Goal: Task Accomplishment & Management: Manage account settings

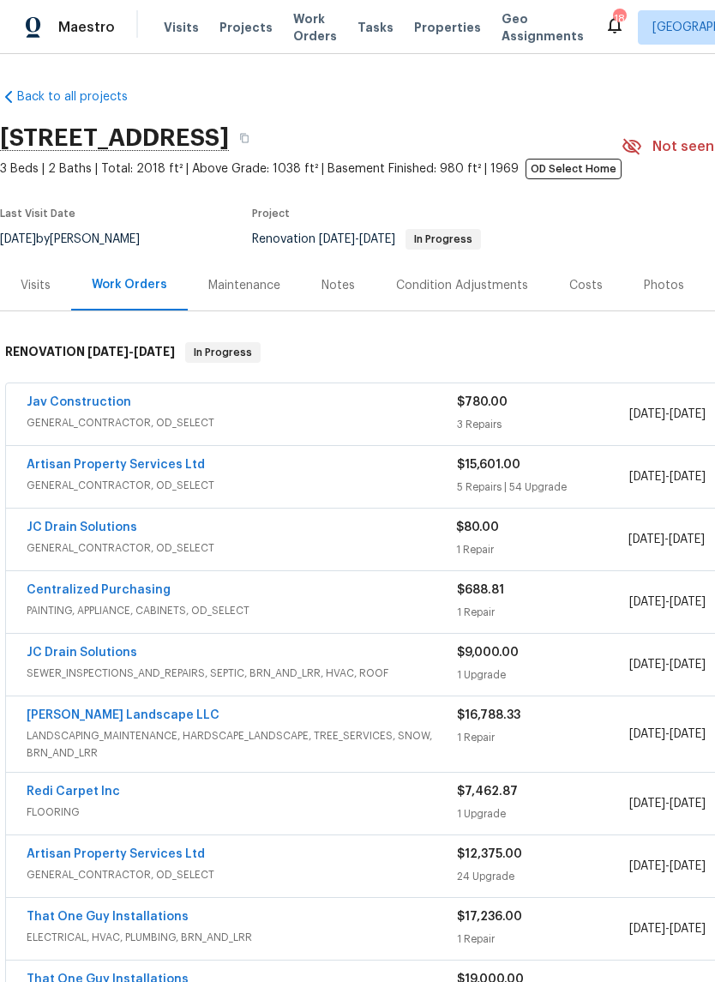
click at [87, 406] on link "Jav Construction" at bounding box center [79, 402] width 105 height 12
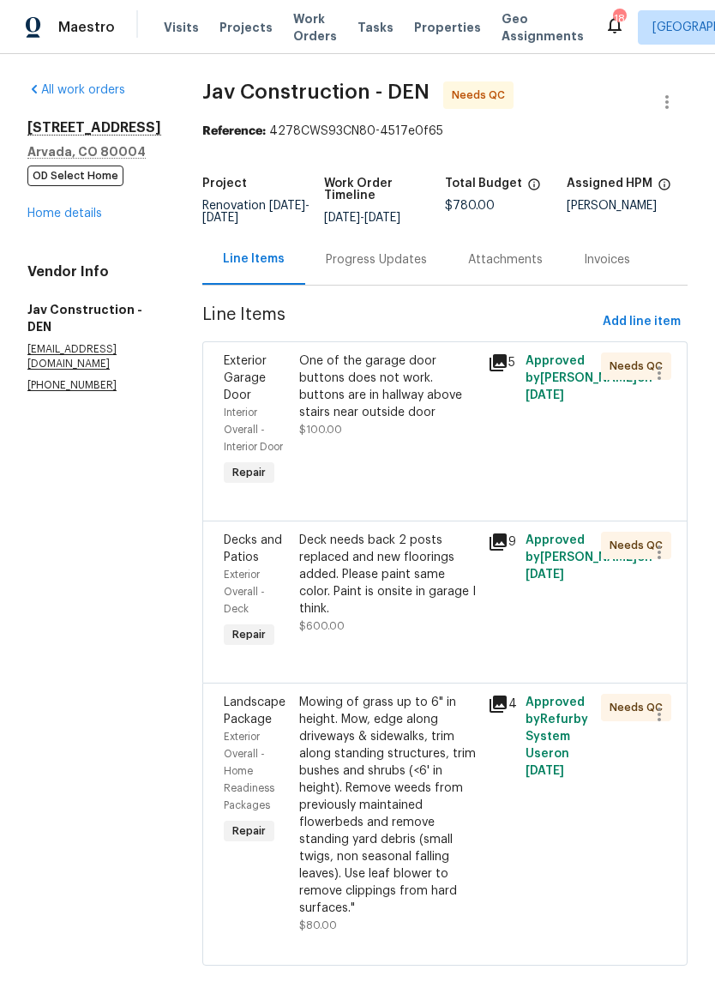
click at [409, 563] on div "Deck needs back 2 posts replaced and new floorings added. Please paint same col…" at bounding box center [388, 575] width 178 height 86
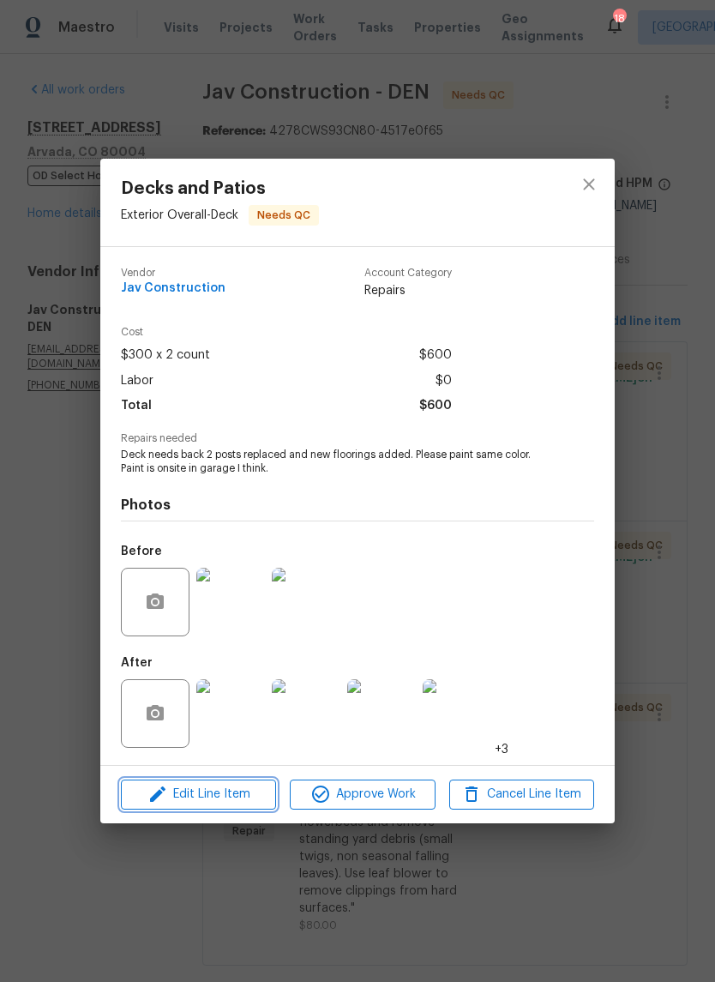
click at [232, 794] on span "Edit Line Item" at bounding box center [198, 794] width 145 height 21
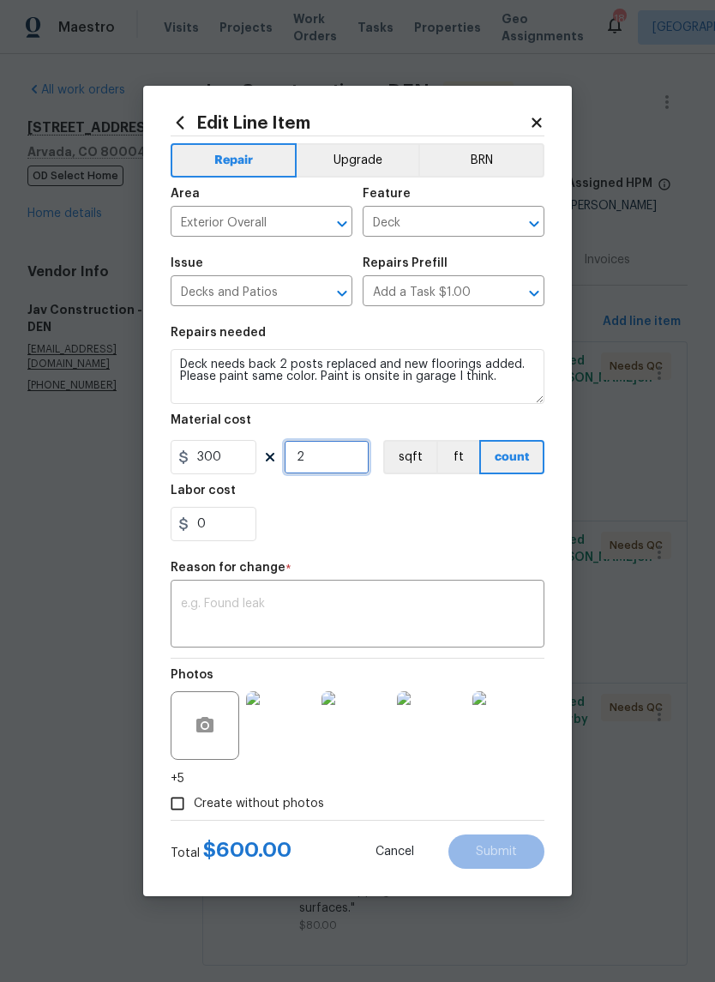
click at [329, 460] on input "2" at bounding box center [327, 457] width 86 height 34
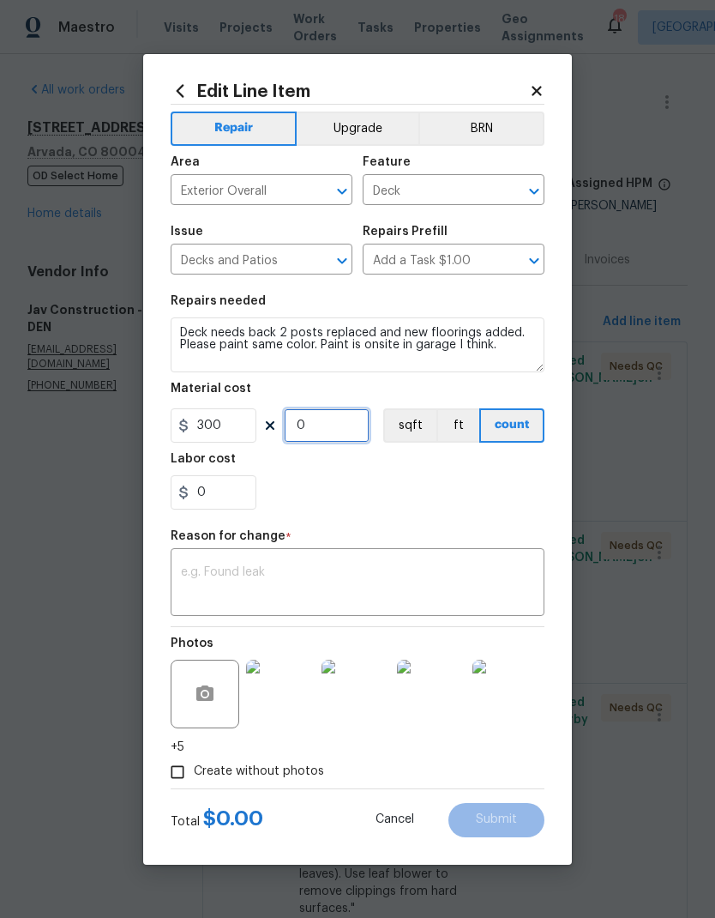
type input "1"
click at [234, 425] on input "300" at bounding box center [214, 425] width 86 height 34
type input "450"
click at [448, 488] on div "0" at bounding box center [358, 492] width 374 height 34
click at [412, 583] on textarea at bounding box center [357, 584] width 353 height 36
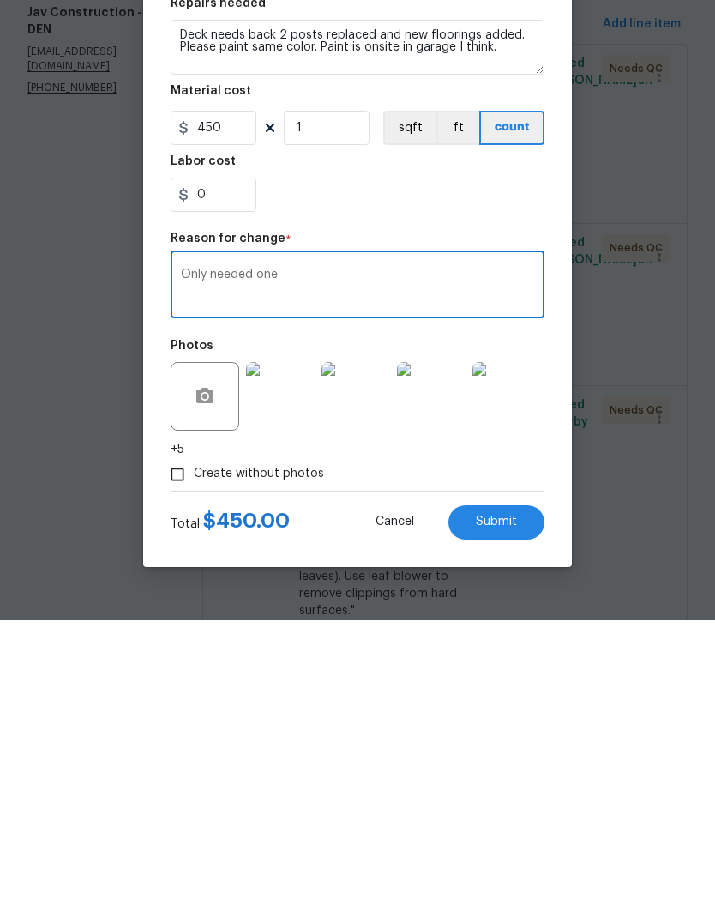
type textarea "Only needed one"
click at [503, 813] on span "Submit" at bounding box center [496, 819] width 41 height 13
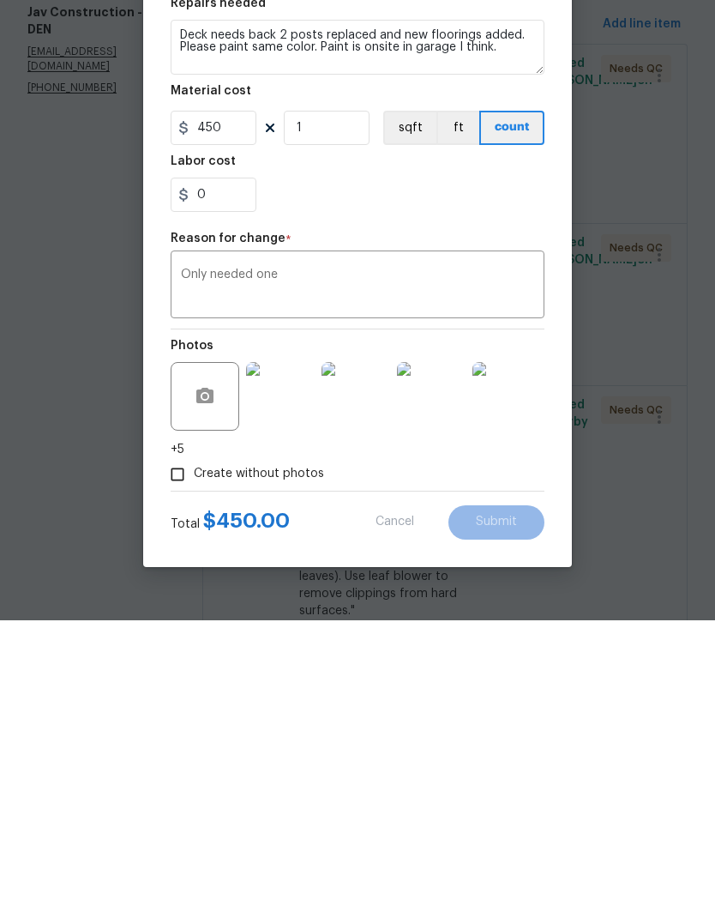
scroll to position [69, 0]
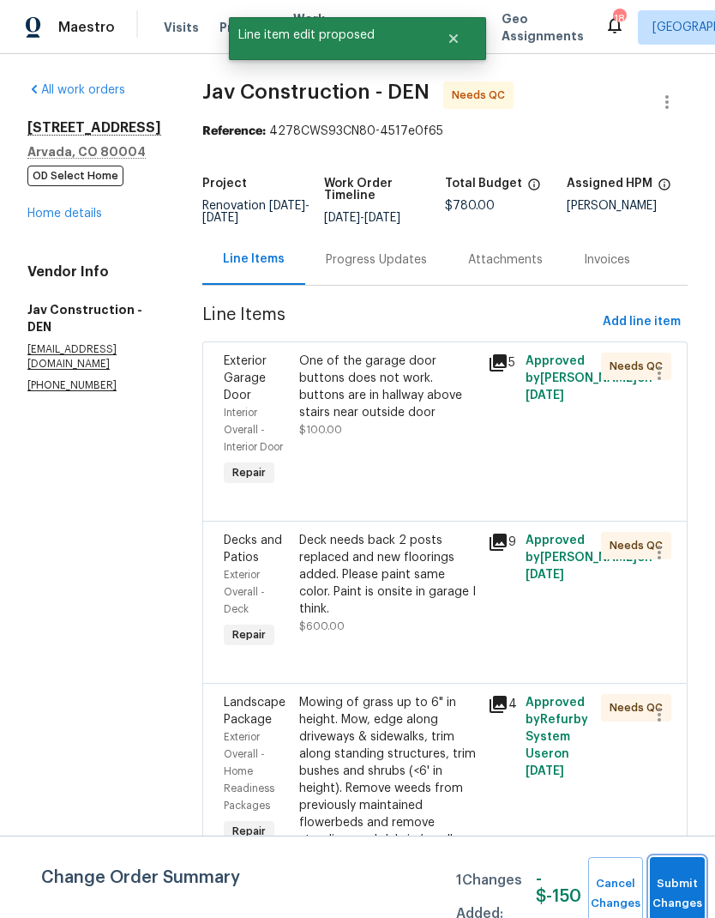
click at [666, 876] on button "Submit Changes" at bounding box center [677, 894] width 55 height 74
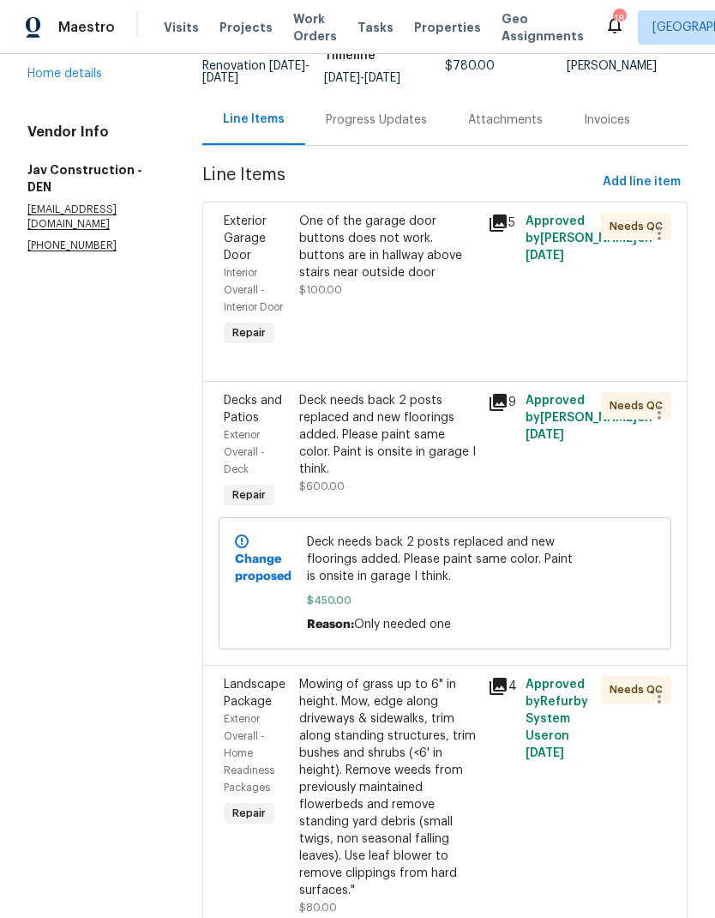
scroll to position [138, 0]
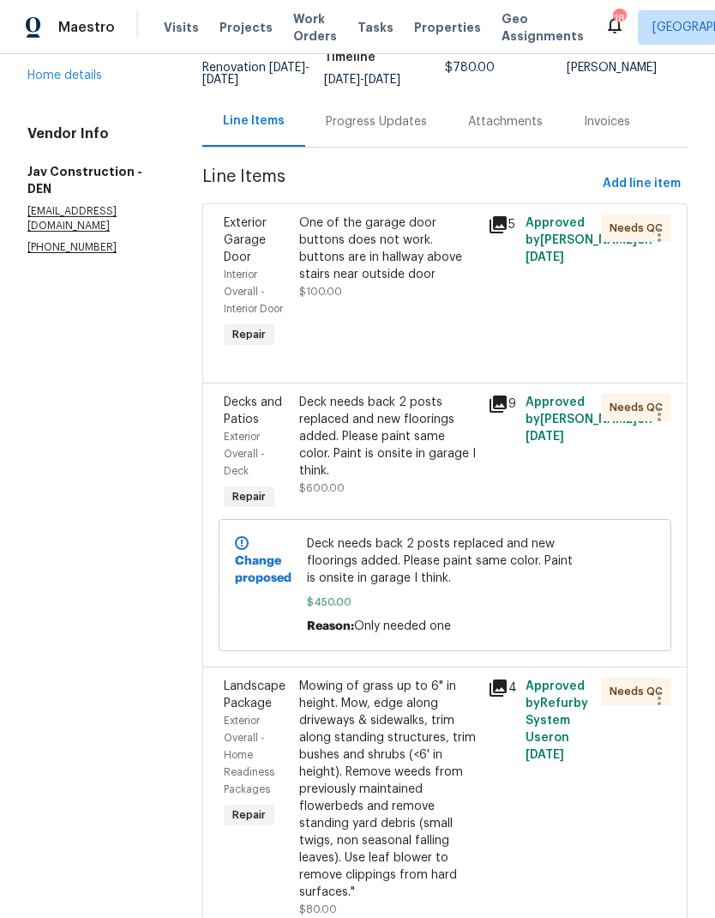
click at [429, 252] on div "One of the garage door buttons does not work. buttons are in hallway above stai…" at bounding box center [388, 248] width 178 height 69
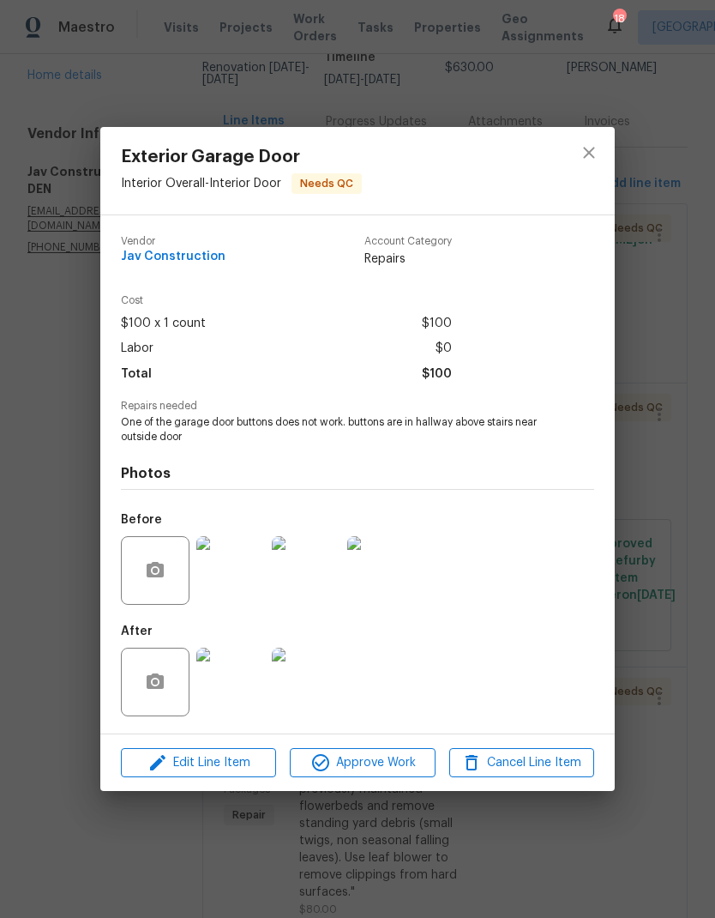
click at [326, 673] on img at bounding box center [306, 681] width 69 height 69
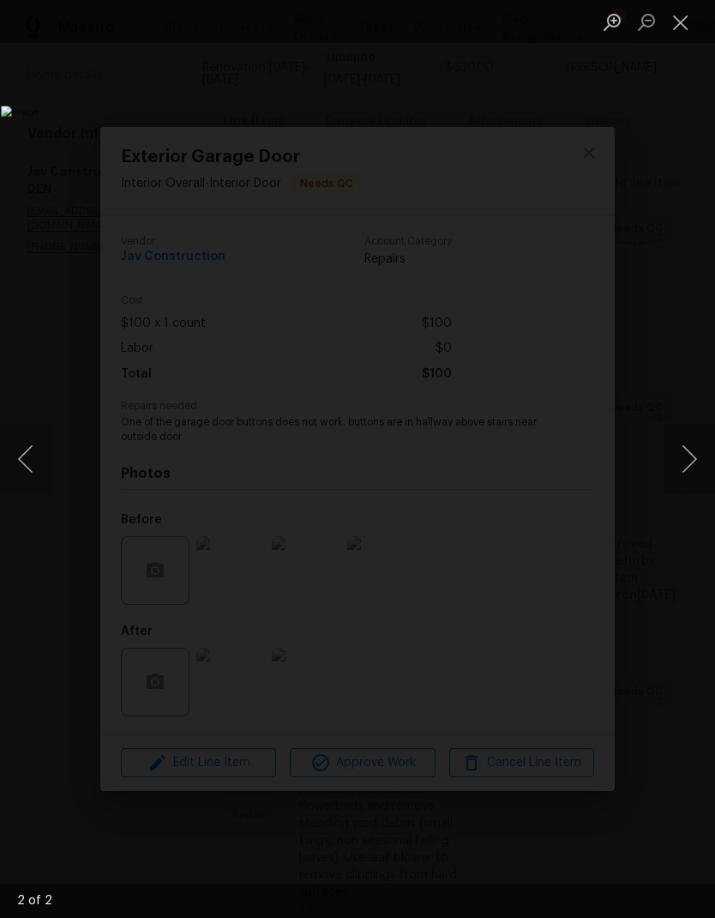
click at [687, 450] on button "Next image" at bounding box center [689, 459] width 51 height 69
click at [26, 452] on button "Previous image" at bounding box center [25, 459] width 51 height 69
click at [29, 449] on button "Previous image" at bounding box center [25, 459] width 51 height 69
click at [683, 27] on button "Close lightbox" at bounding box center [681, 22] width 34 height 30
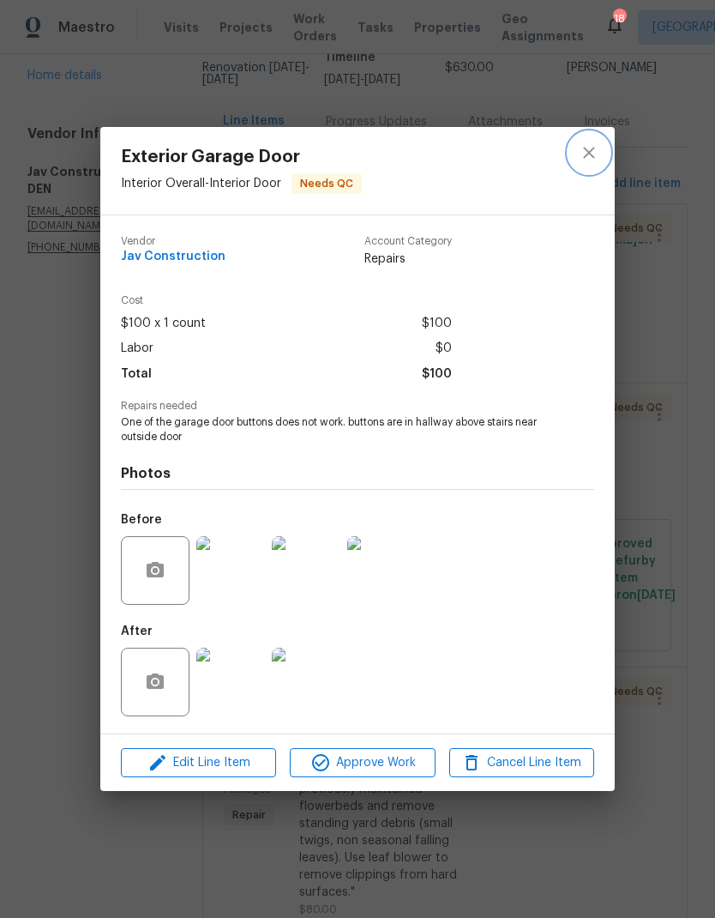
click at [595, 148] on icon "close" at bounding box center [589, 152] width 21 height 21
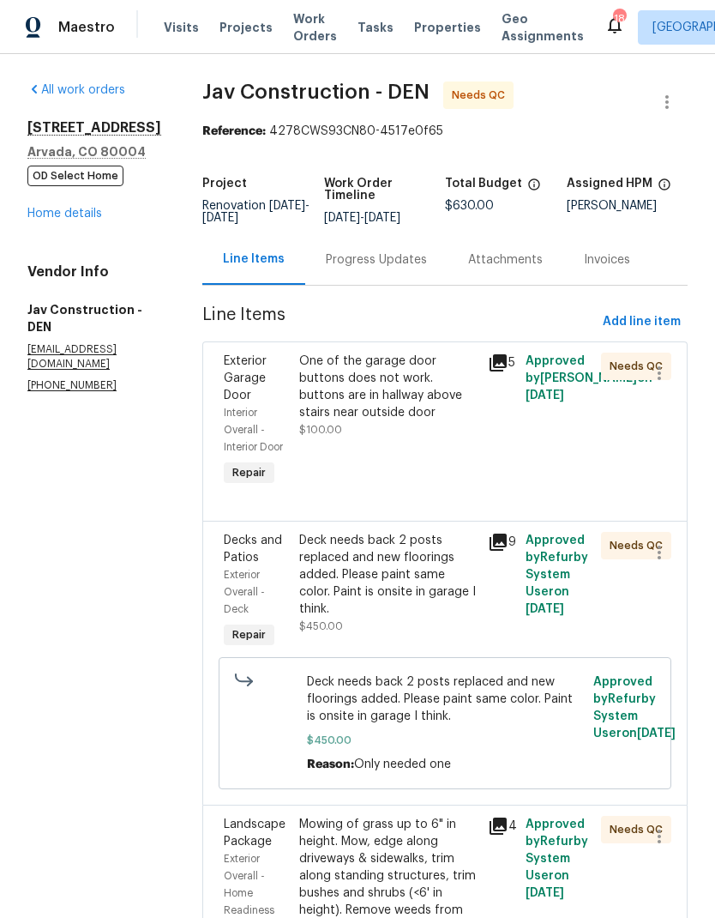
scroll to position [0, 0]
click at [66, 208] on link "Home details" at bounding box center [64, 214] width 75 height 12
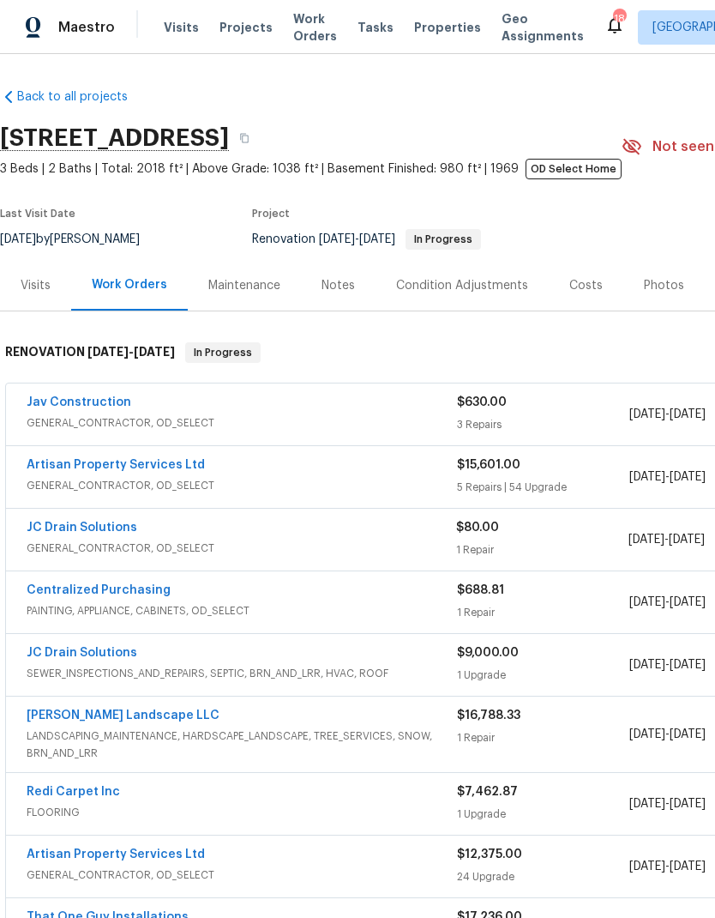
click at [104, 396] on link "Jav Construction" at bounding box center [79, 402] width 105 height 12
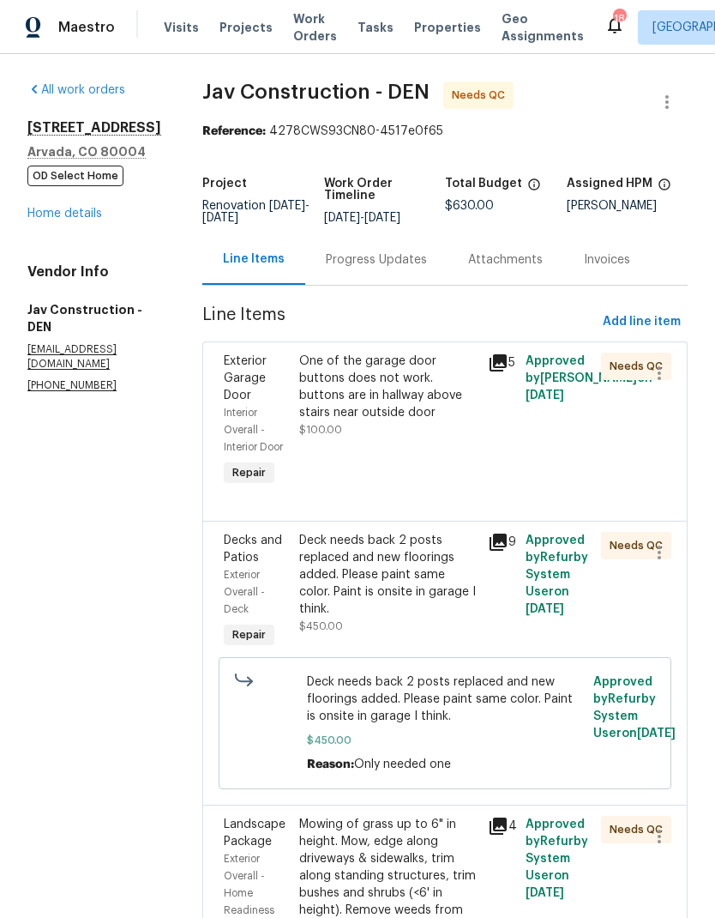
click at [395, 572] on div "Deck needs back 2 posts replaced and new floorings added. Please paint same col…" at bounding box center [388, 575] width 178 height 86
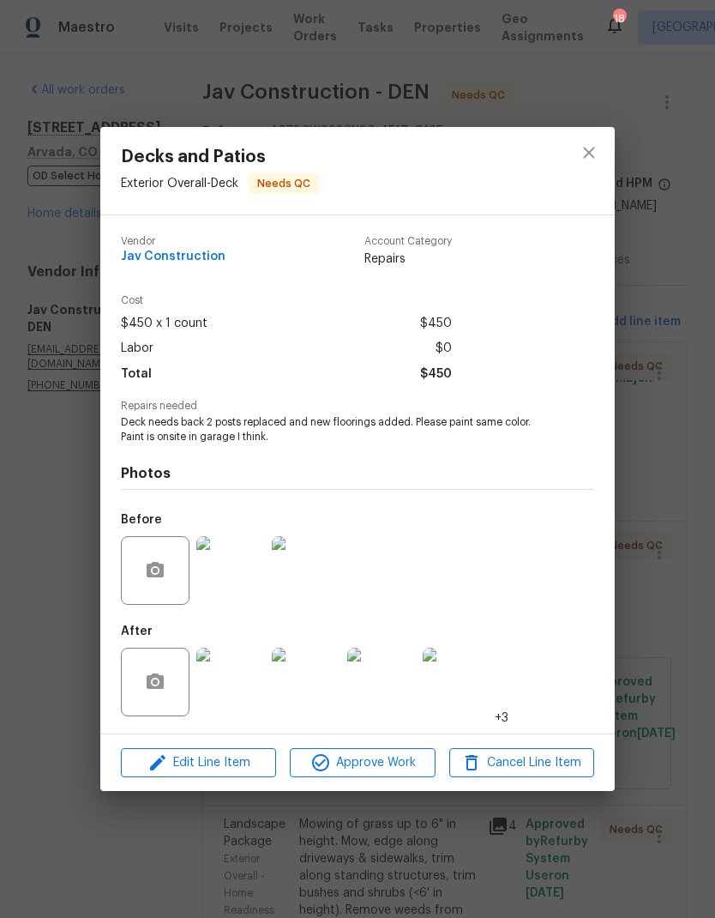
click at [222, 755] on span "Edit Line Item" at bounding box center [198, 762] width 145 height 21
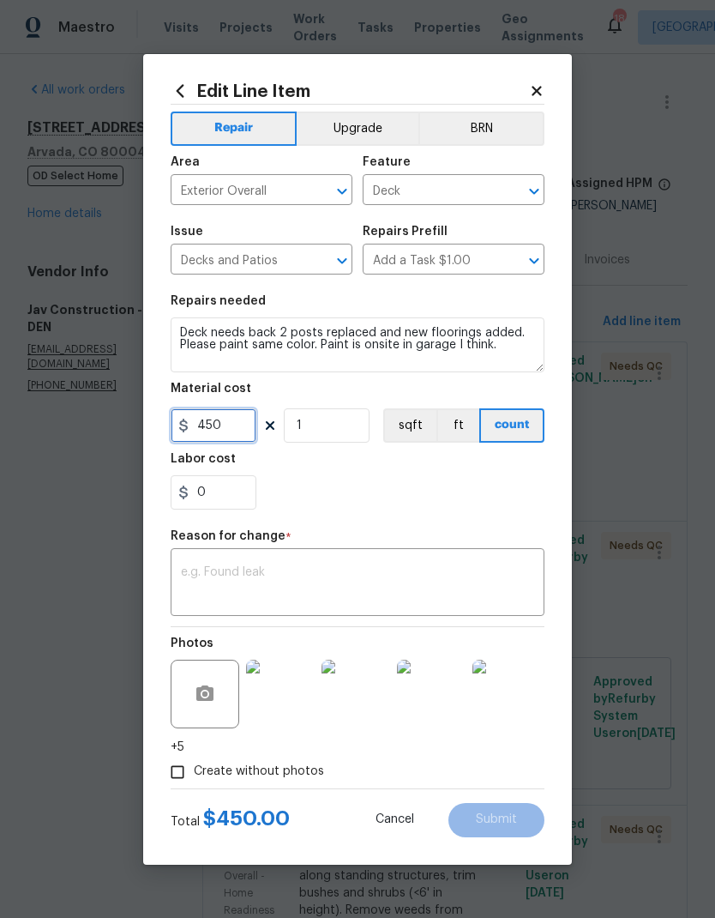
click at [244, 435] on input "450" at bounding box center [214, 425] width 86 height 34
click at [452, 491] on div "0" at bounding box center [358, 492] width 374 height 34
click at [245, 429] on input "450" at bounding box center [214, 425] width 86 height 34
type input "300"
click at [443, 486] on div "0" at bounding box center [358, 492] width 374 height 34
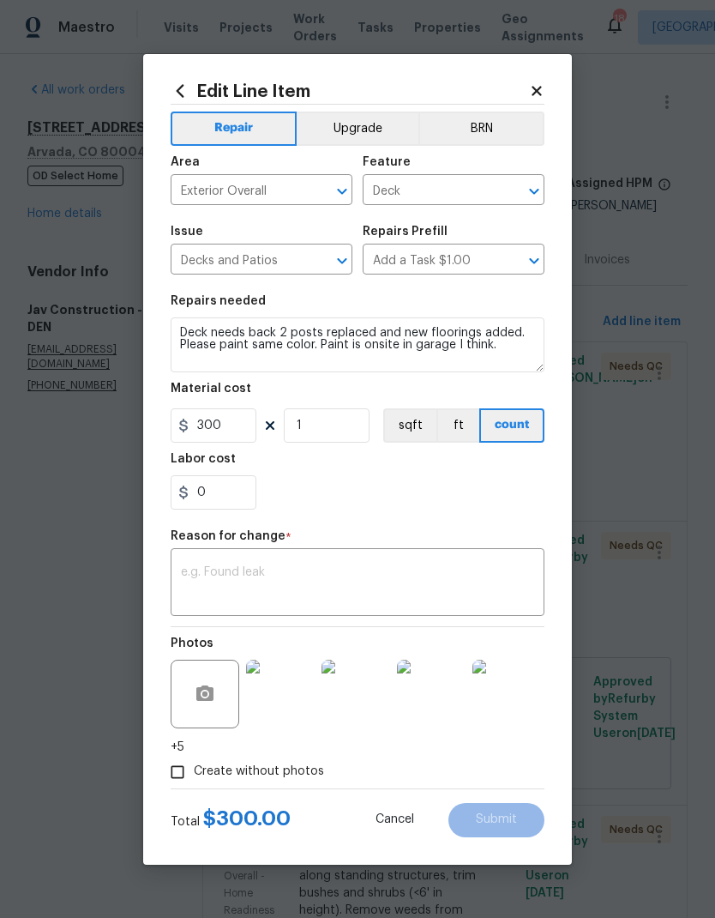
click at [431, 585] on textarea at bounding box center [357, 584] width 353 height 36
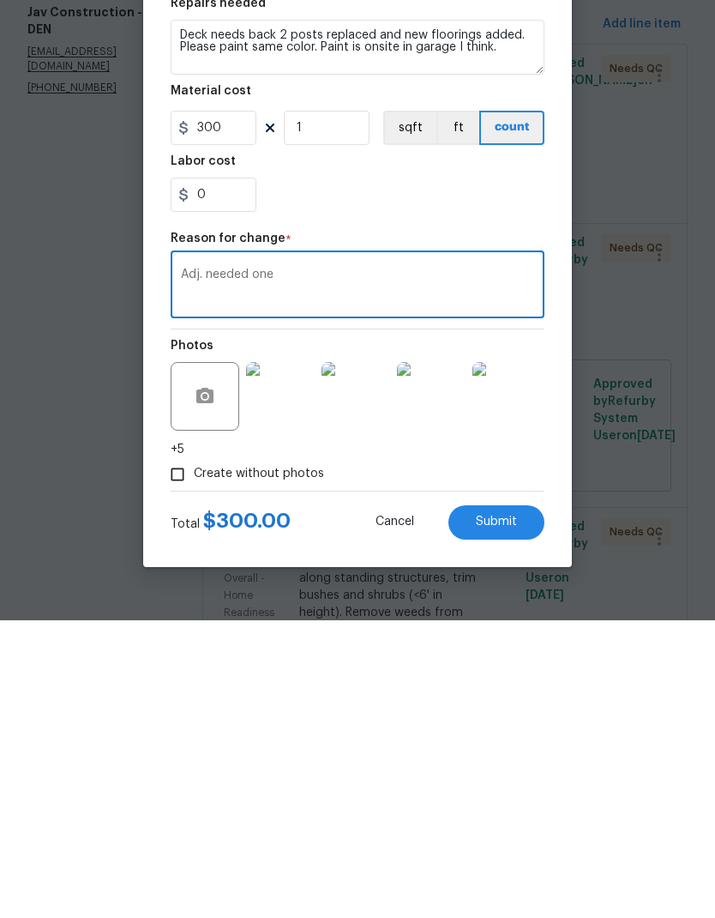
type textarea "Adj. needed one"
click at [516, 813] on span "Submit" at bounding box center [496, 819] width 41 height 13
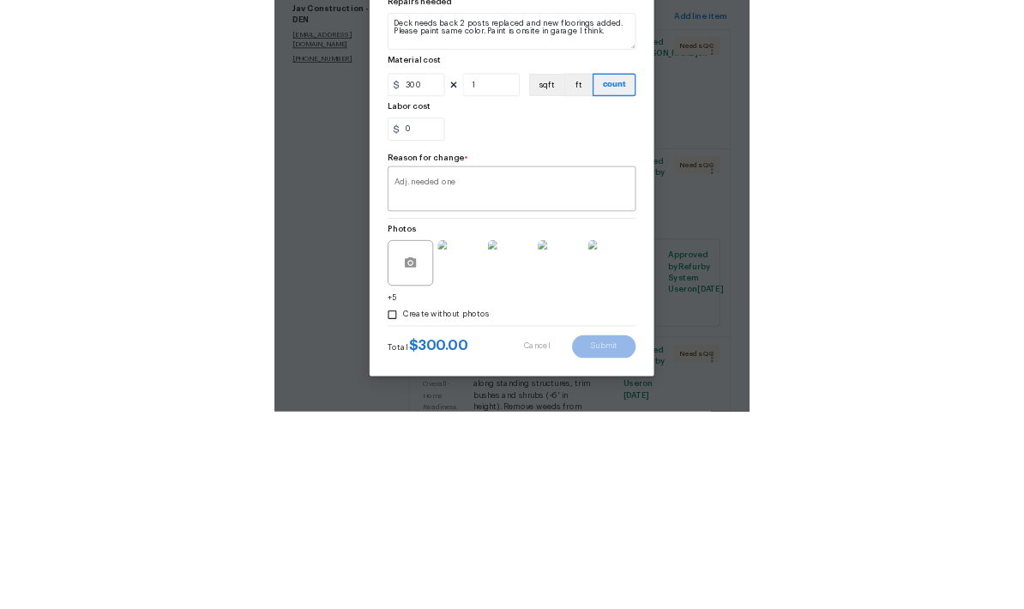
scroll to position [69, 0]
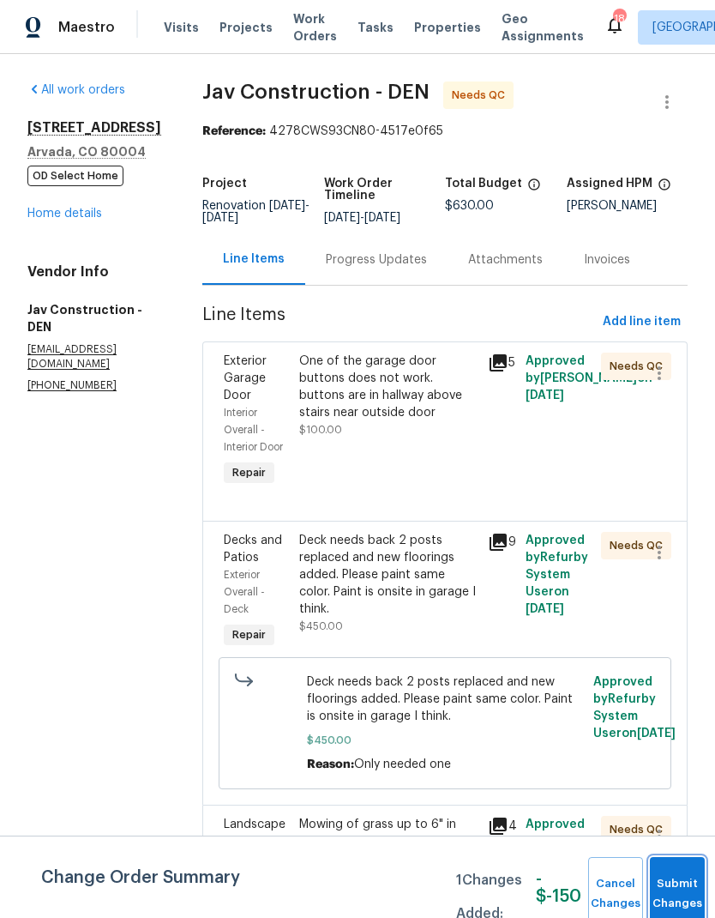
click at [670, 878] on button "Submit Changes" at bounding box center [677, 894] width 55 height 74
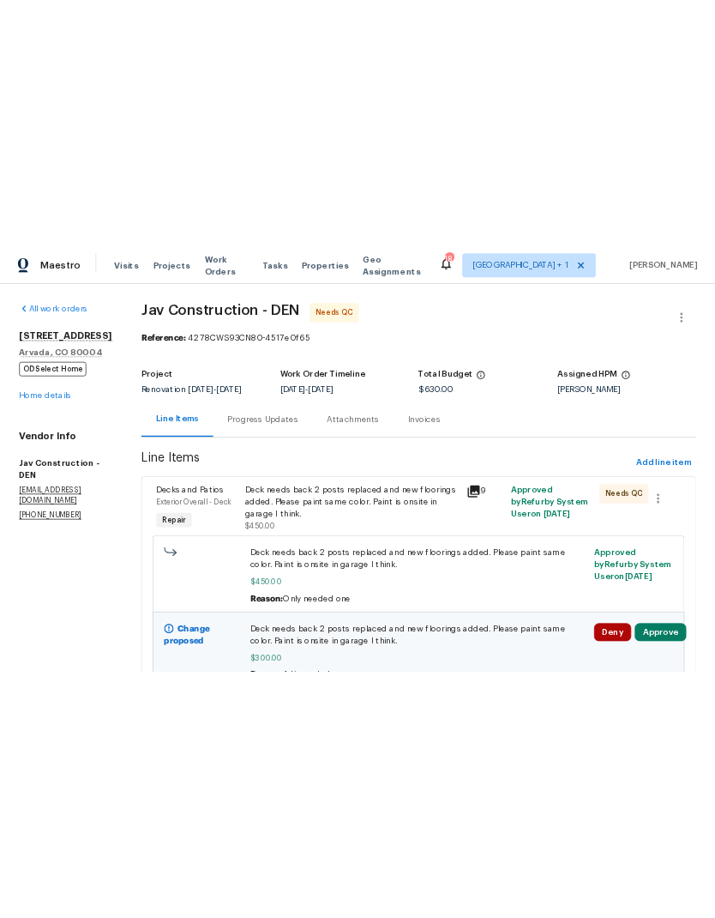
scroll to position [0, 0]
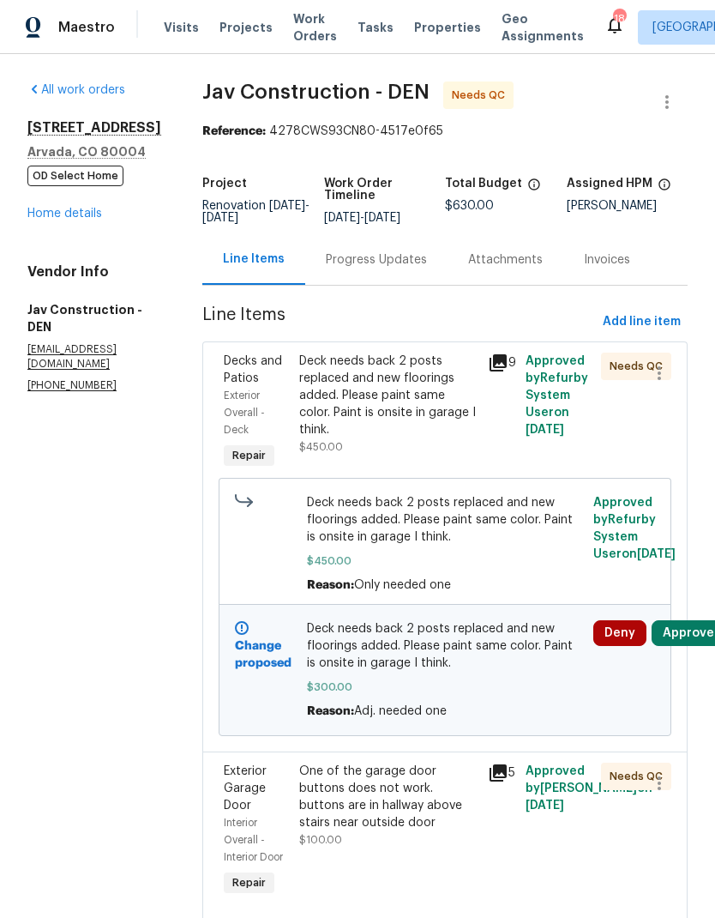
click at [72, 217] on link "Home details" at bounding box center [64, 214] width 75 height 12
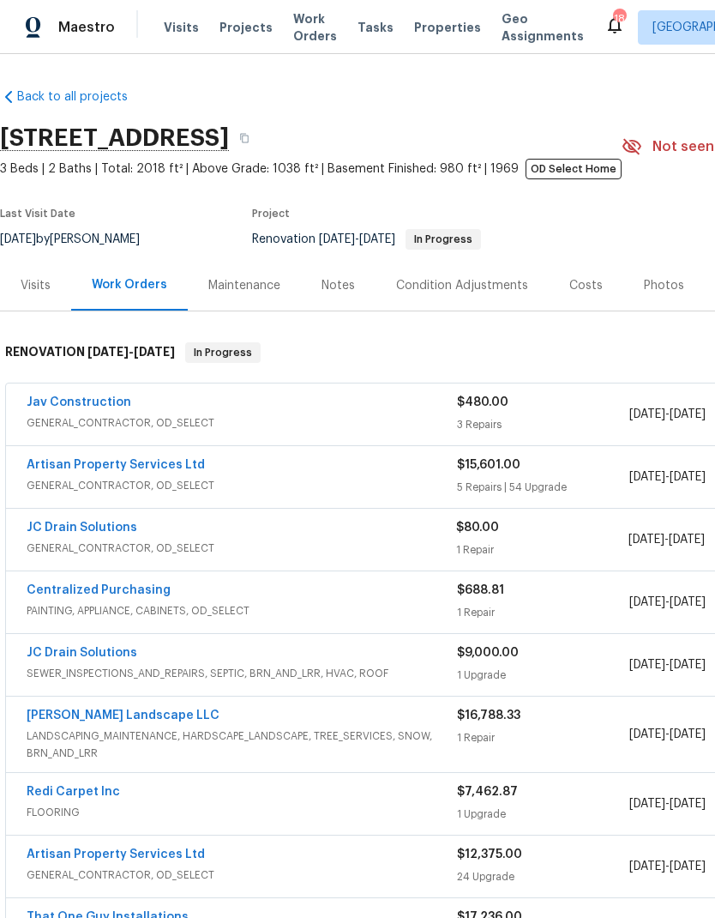
click at [81, 531] on link "JC Drain Solutions" at bounding box center [82, 527] width 111 height 12
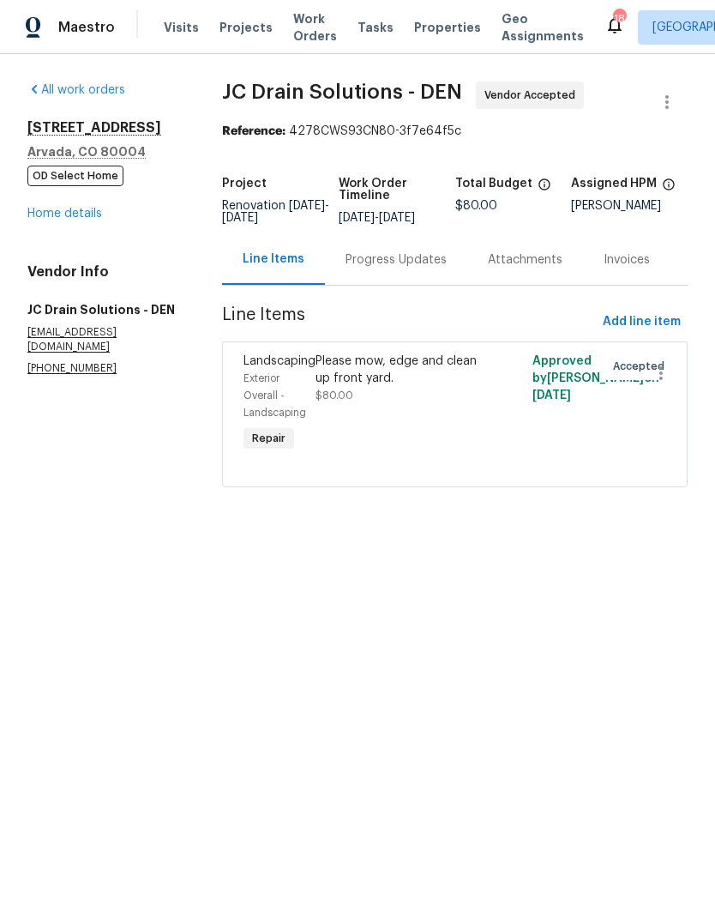
click at [411, 404] on div "Please mow, edge and clean up front yard. $80.00" at bounding box center [401, 377] width 170 height 51
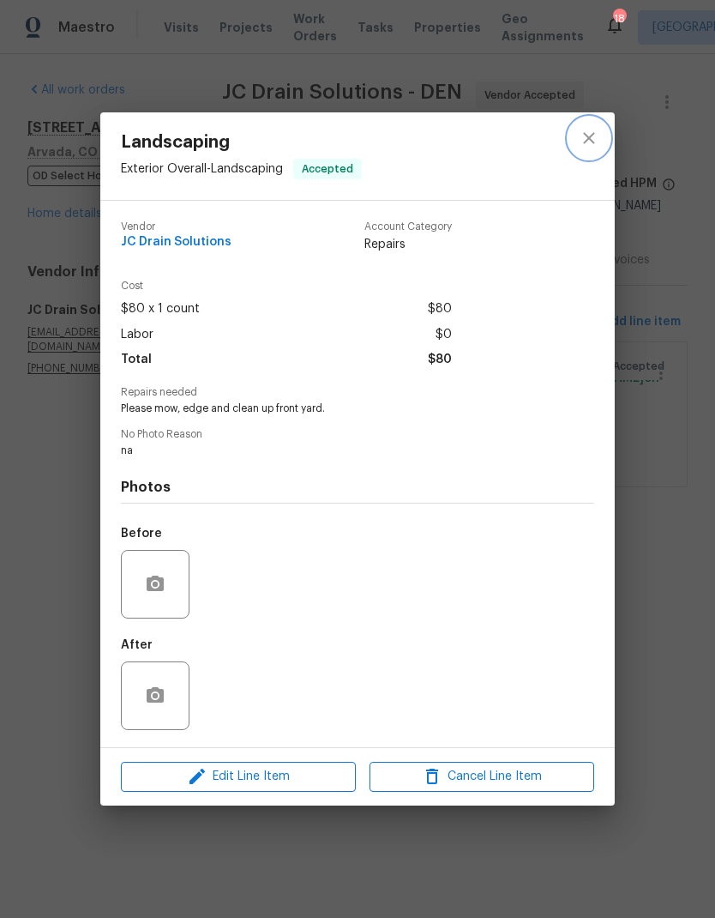
click at [592, 122] on button "close" at bounding box center [589, 137] width 41 height 41
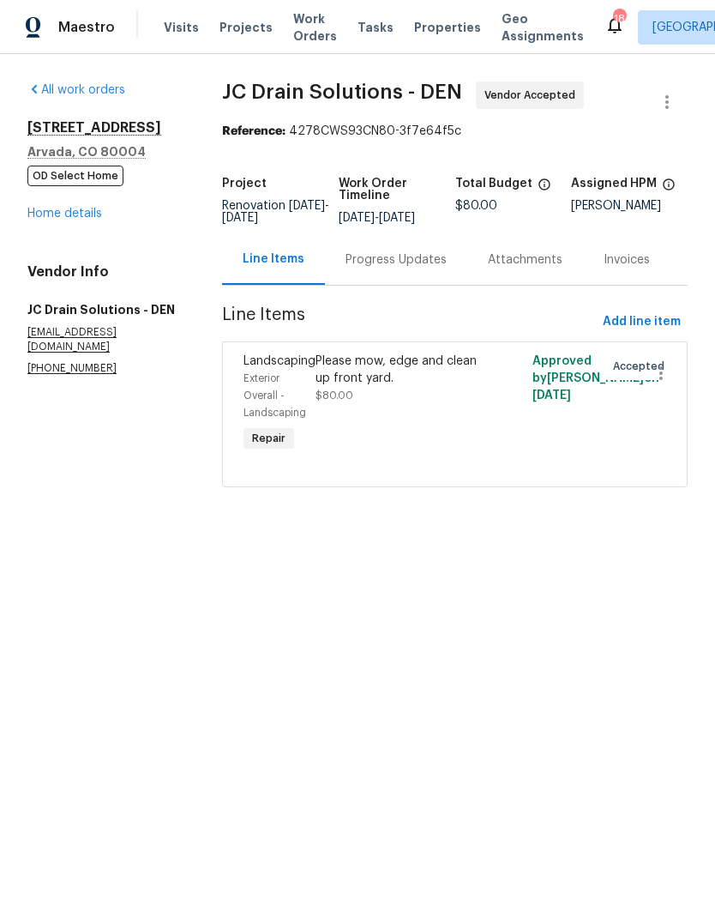
click at [450, 387] on div "Please mow, edge and clean up front yard." at bounding box center [401, 369] width 170 height 34
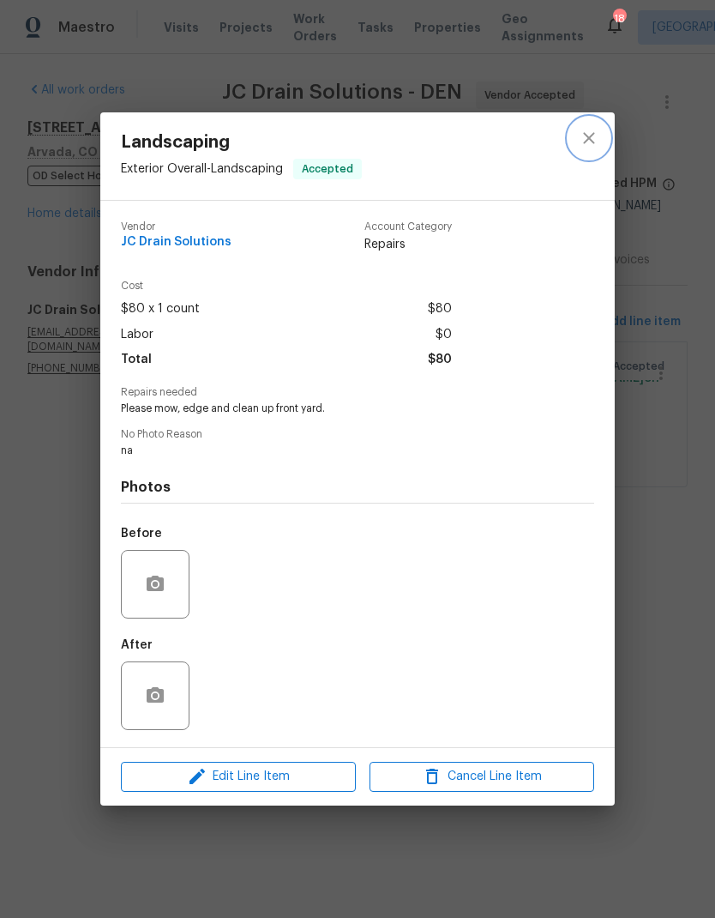
click at [593, 137] on icon "close" at bounding box center [589, 138] width 21 height 21
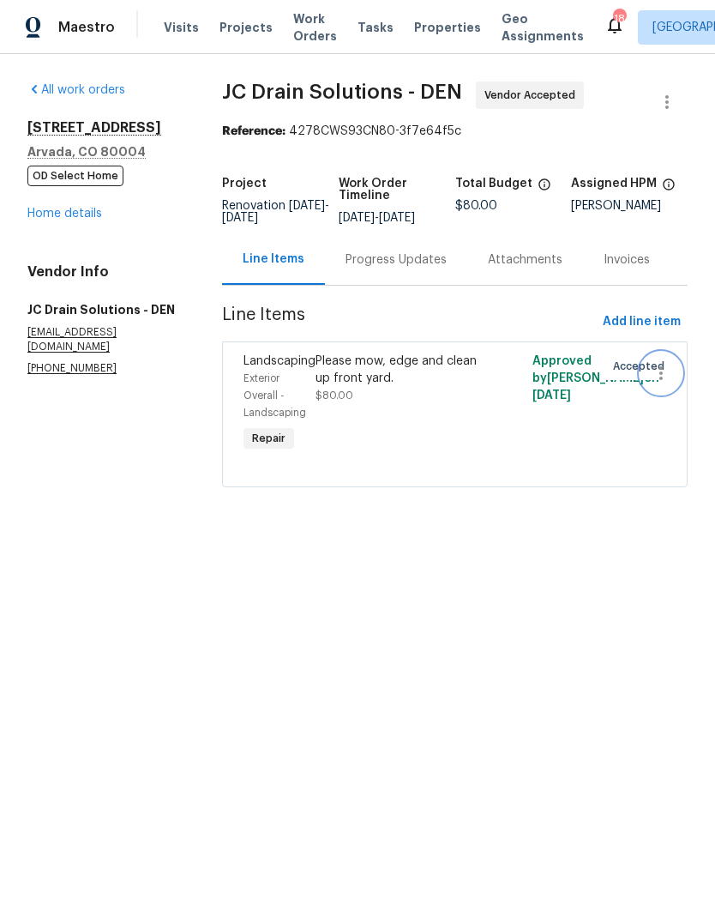
click at [655, 383] on icon "button" at bounding box center [661, 373] width 21 height 21
click at [672, 389] on li "Cancel" at bounding box center [668, 385] width 66 height 28
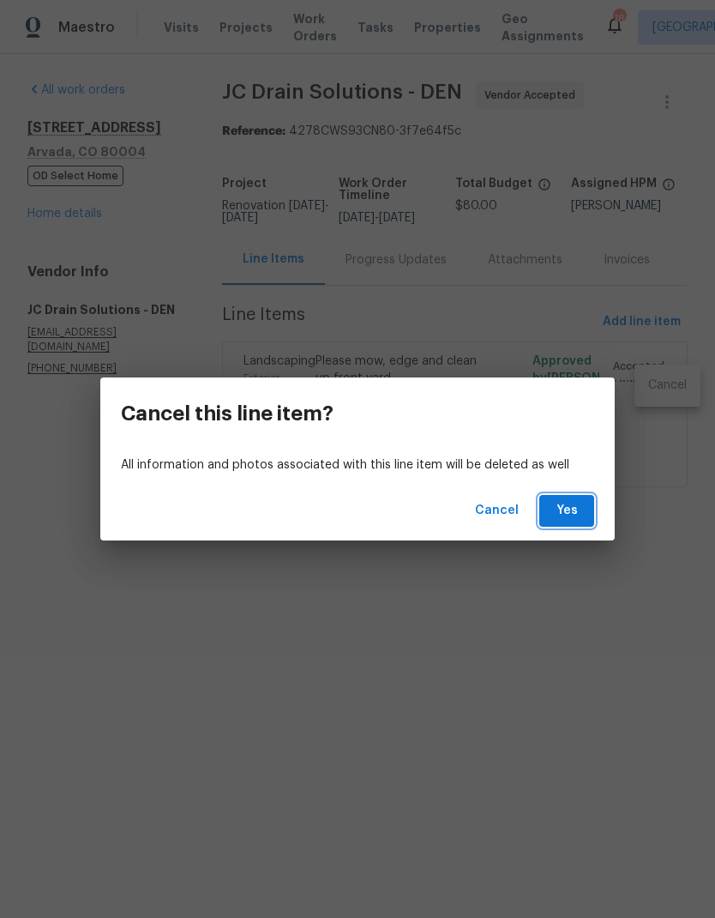
click at [579, 518] on span "Yes" at bounding box center [566, 510] width 27 height 21
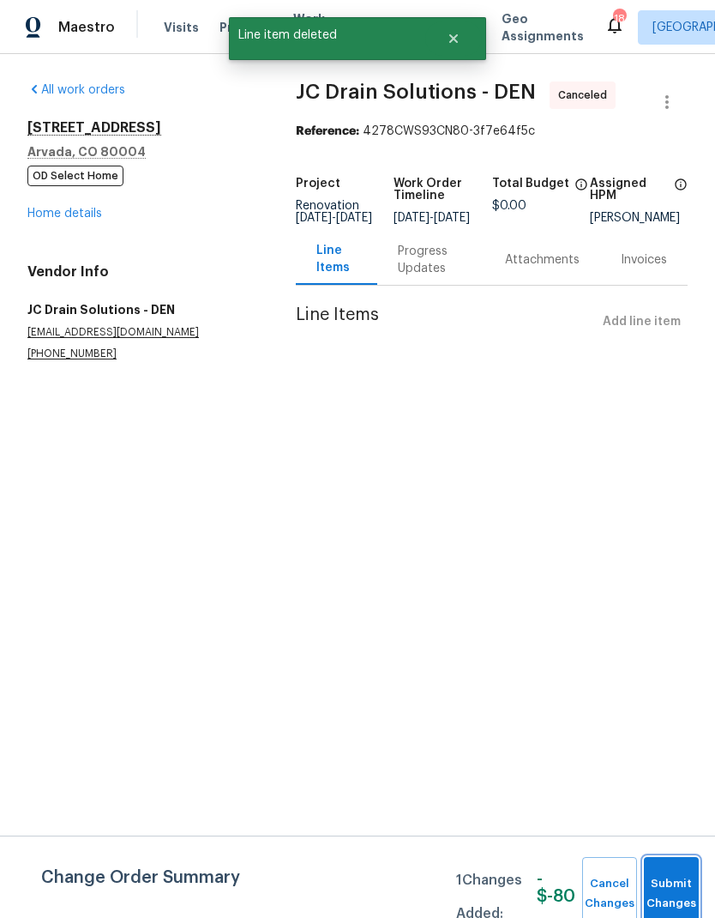
click at [667, 877] on button "Submit Changes" at bounding box center [671, 894] width 55 height 74
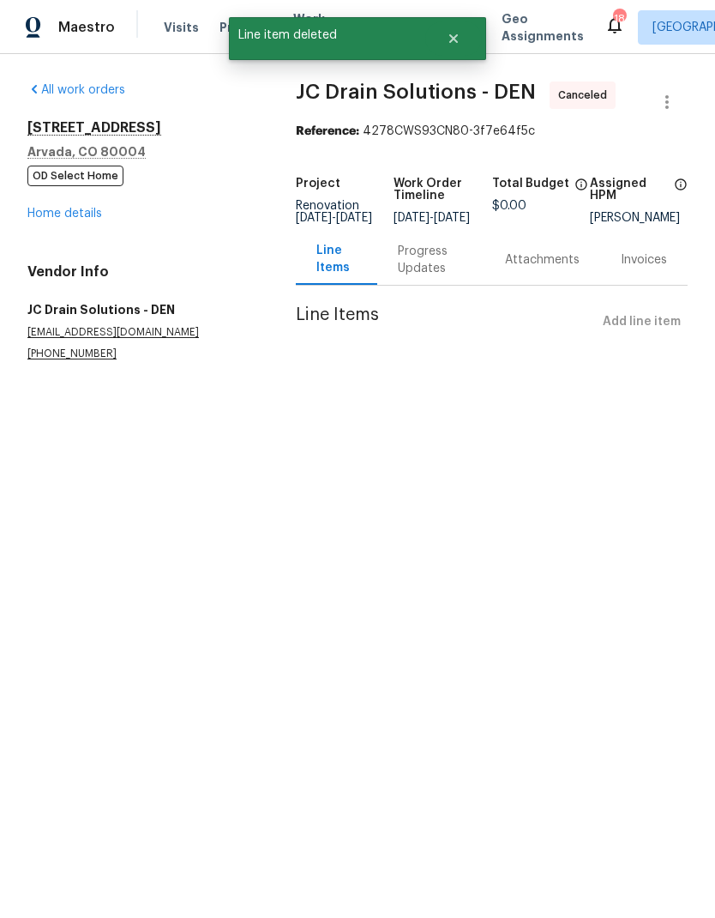
click at [72, 218] on link "Home details" at bounding box center [64, 214] width 75 height 12
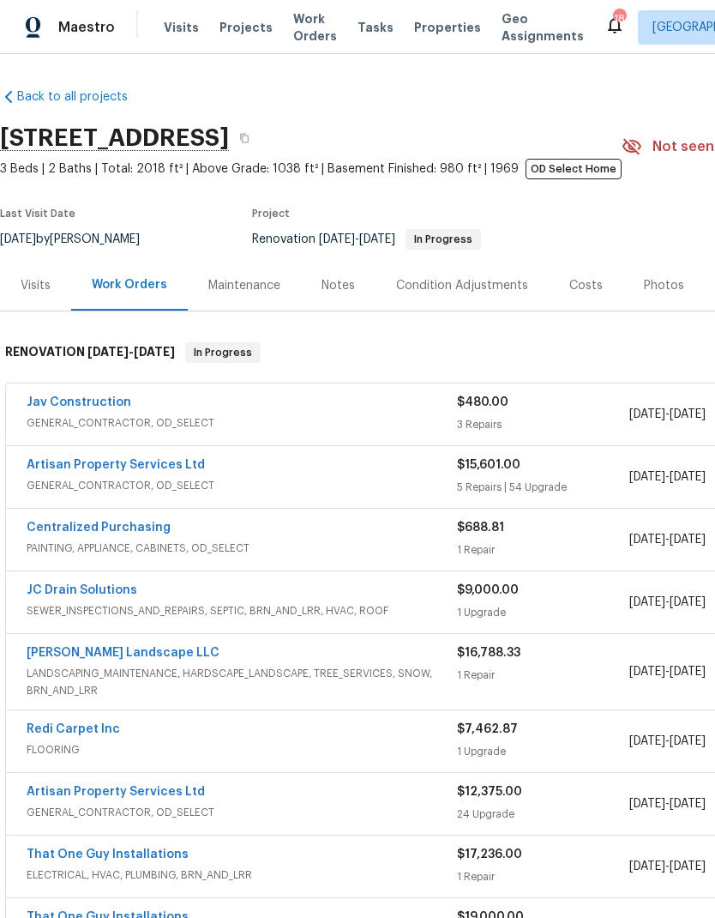
click at [79, 402] on link "Jav Construction" at bounding box center [79, 402] width 105 height 12
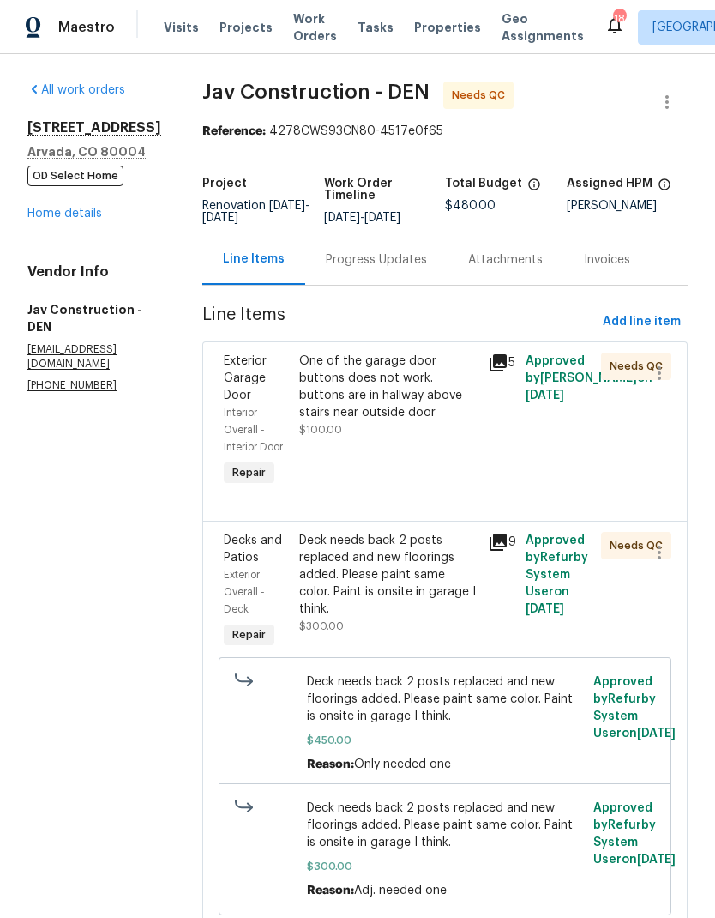
click at [398, 391] on div "One of the garage door buttons does not work. buttons are in hallway above stai…" at bounding box center [388, 386] width 178 height 69
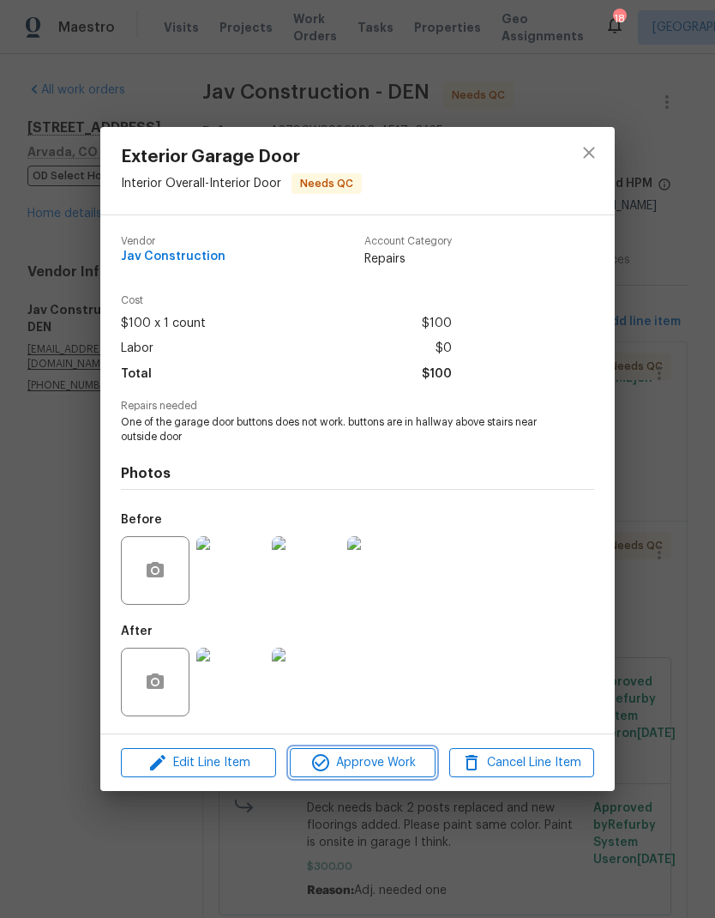
click at [388, 767] on span "Approve Work" at bounding box center [362, 762] width 135 height 21
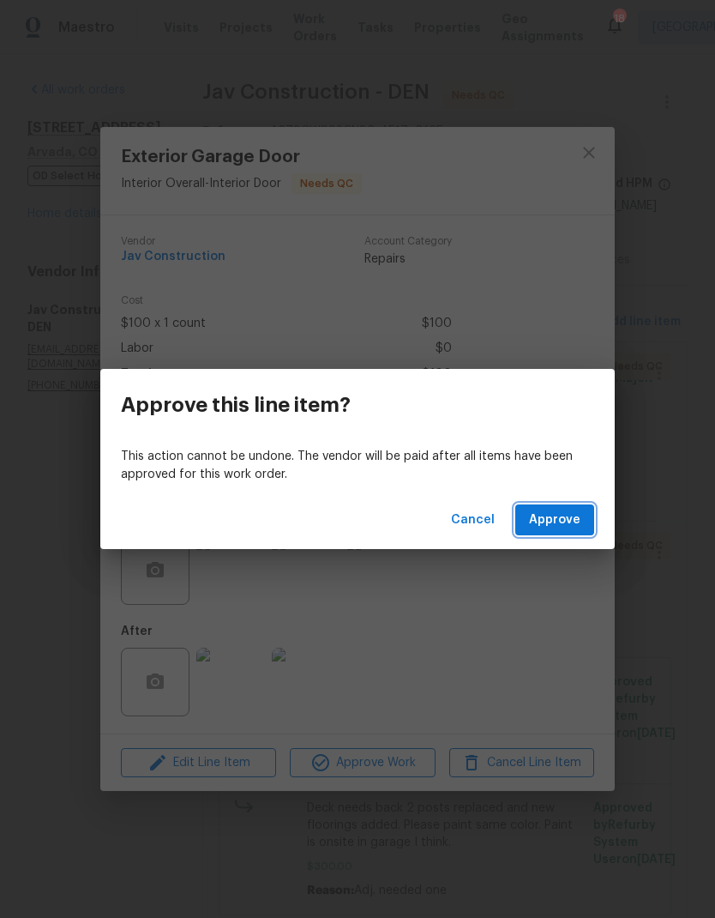
click at [559, 523] on span "Approve" at bounding box center [554, 519] width 51 height 21
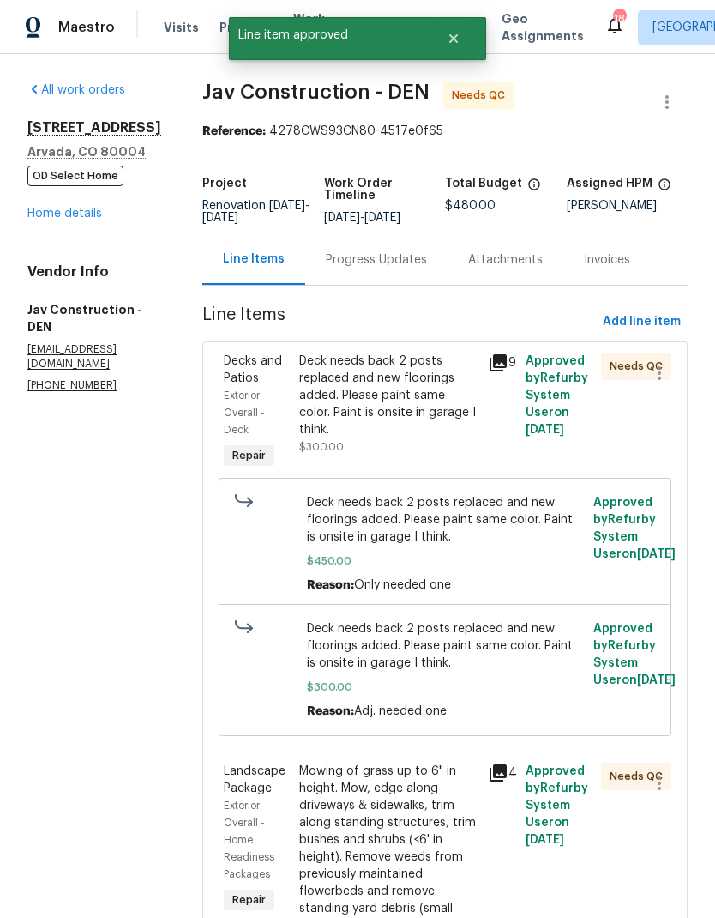
click at [395, 382] on div "Deck needs back 2 posts replaced and new floorings added. Please paint same col…" at bounding box center [388, 395] width 178 height 86
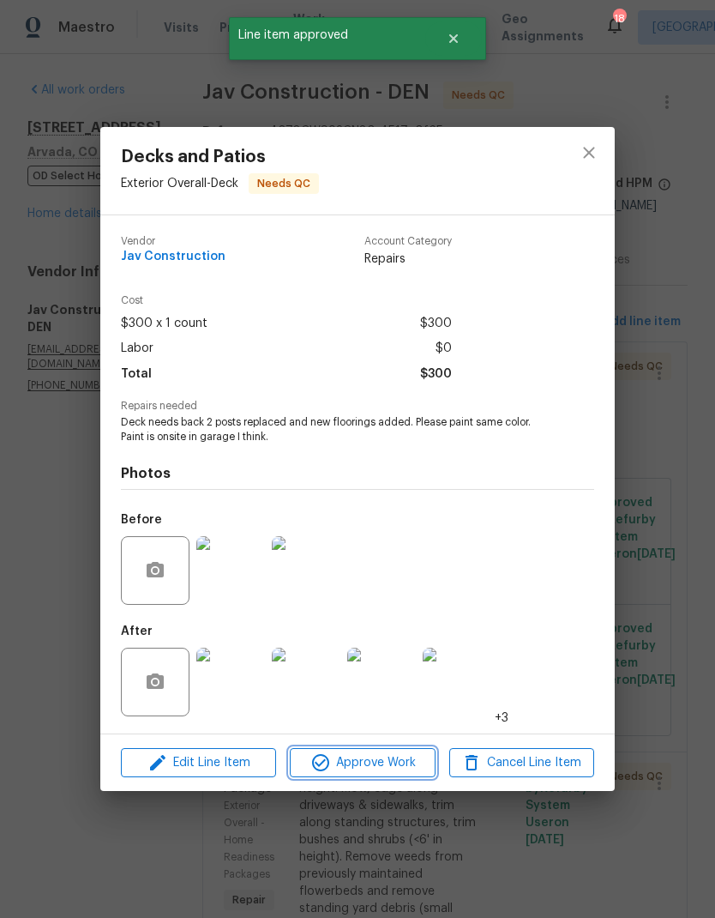
click at [406, 768] on span "Approve Work" at bounding box center [362, 762] width 135 height 21
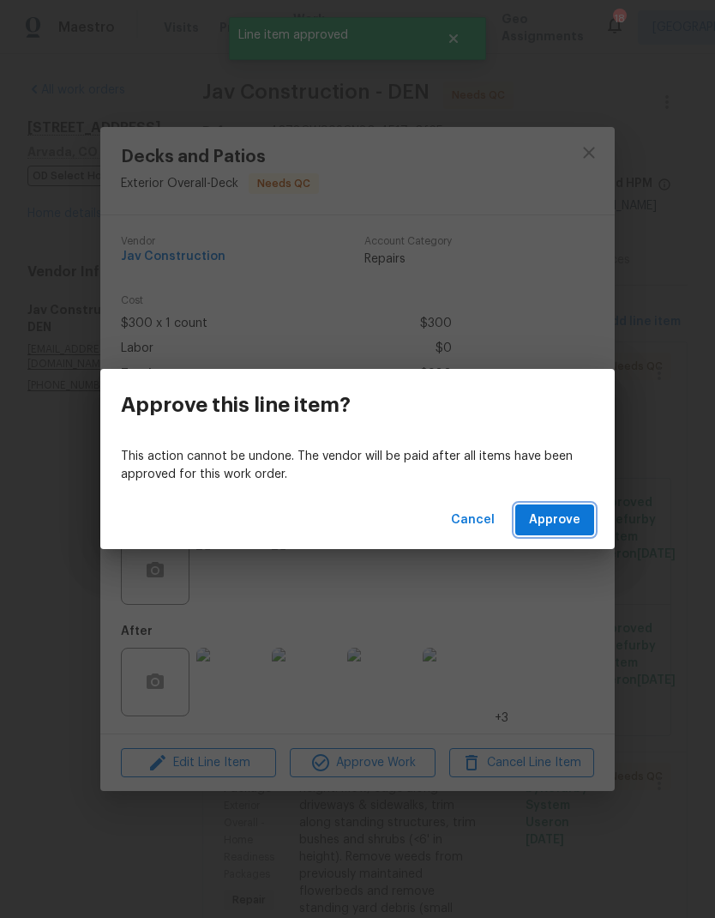
click at [569, 528] on span "Approve" at bounding box center [554, 519] width 51 height 21
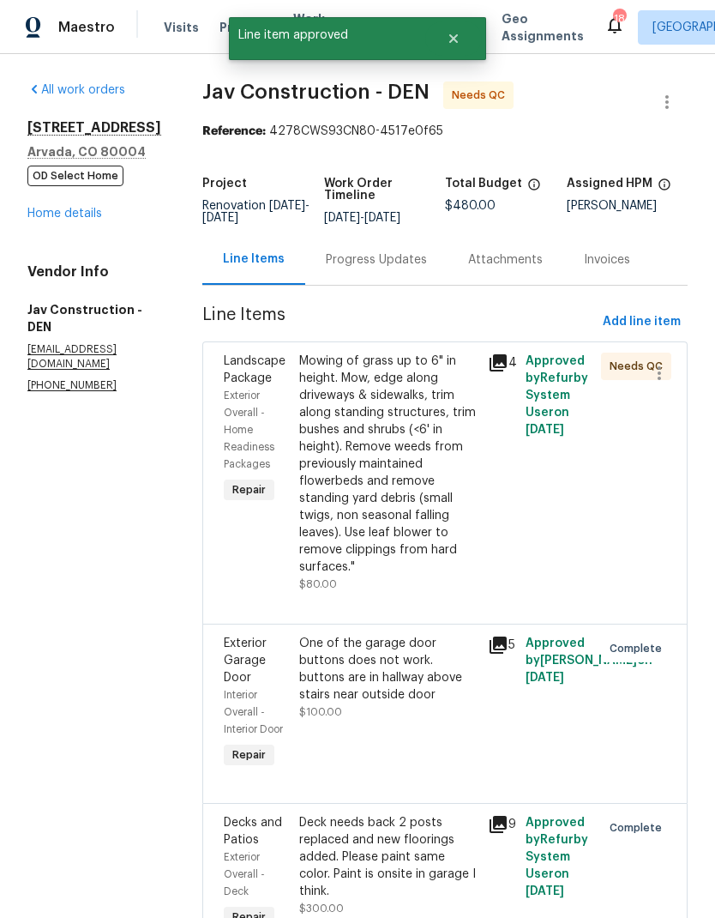
click at [391, 442] on div "Mowing of grass up to 6" in height. Mow, edge along driveways & sidewalks, trim…" at bounding box center [388, 463] width 178 height 223
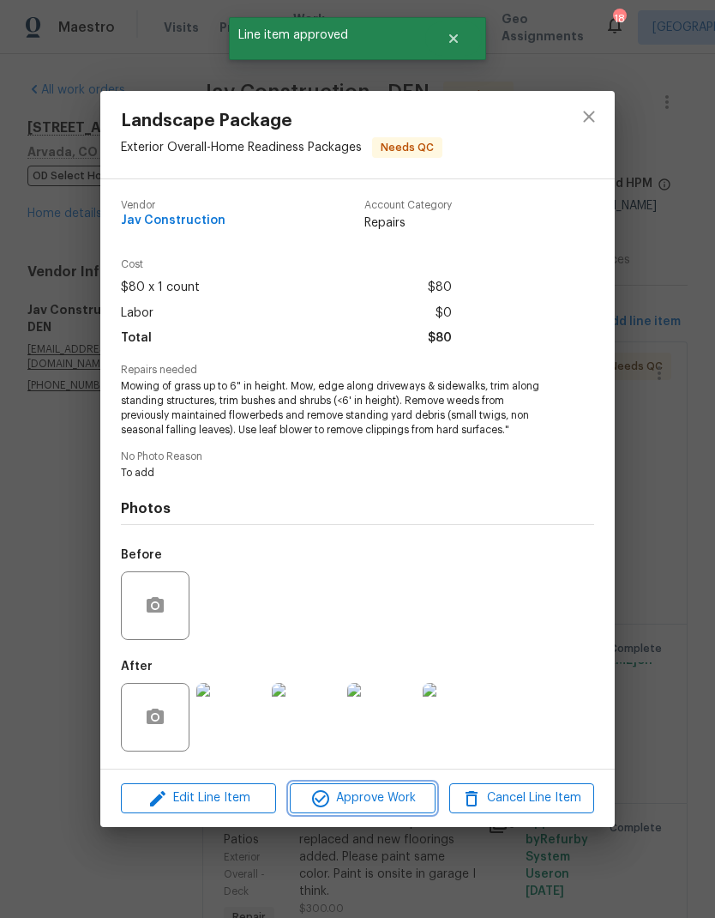
click at [393, 801] on span "Approve Work" at bounding box center [362, 797] width 135 height 21
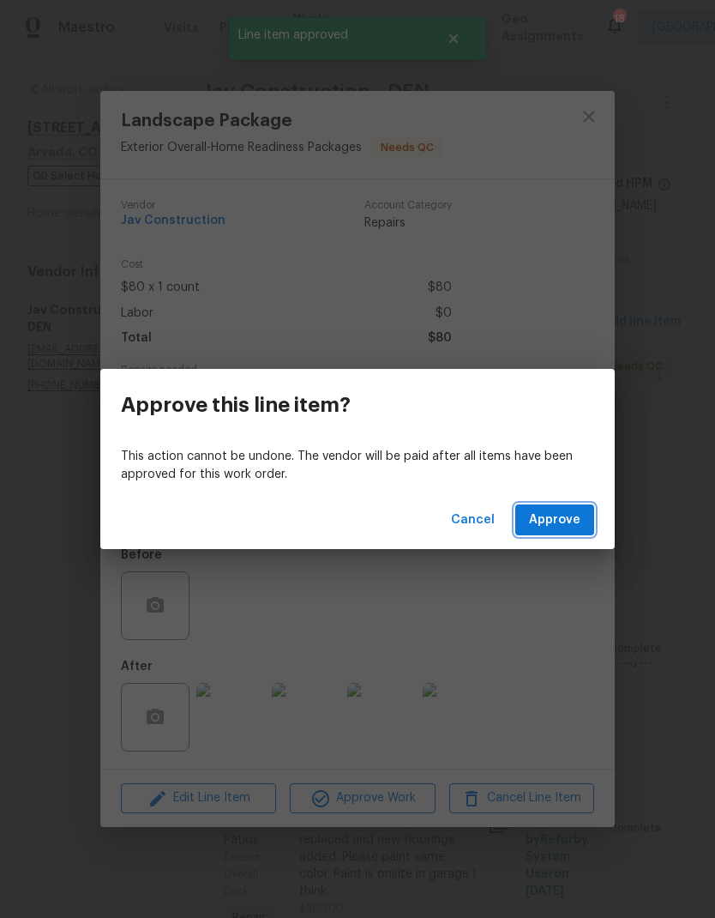
click at [569, 520] on span "Approve" at bounding box center [554, 519] width 51 height 21
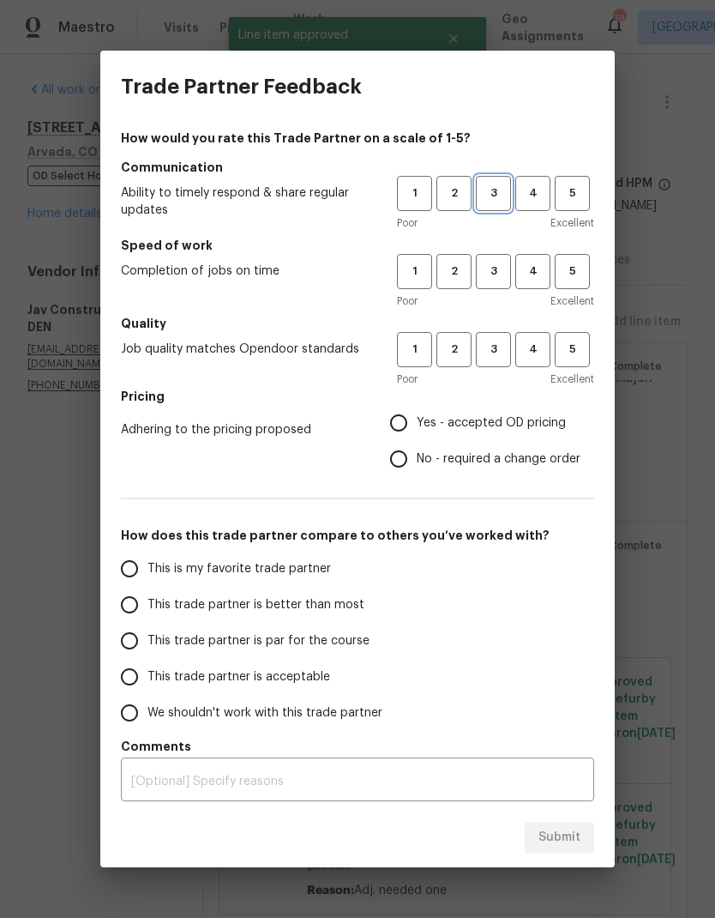
click at [497, 192] on span "3" at bounding box center [494, 194] width 32 height 20
click at [505, 273] on span "3" at bounding box center [494, 272] width 32 height 20
click at [505, 349] on span "3" at bounding box center [494, 350] width 32 height 20
click at [416, 423] on input "Yes - accepted OD pricing" at bounding box center [399, 423] width 36 height 36
radio input "true"
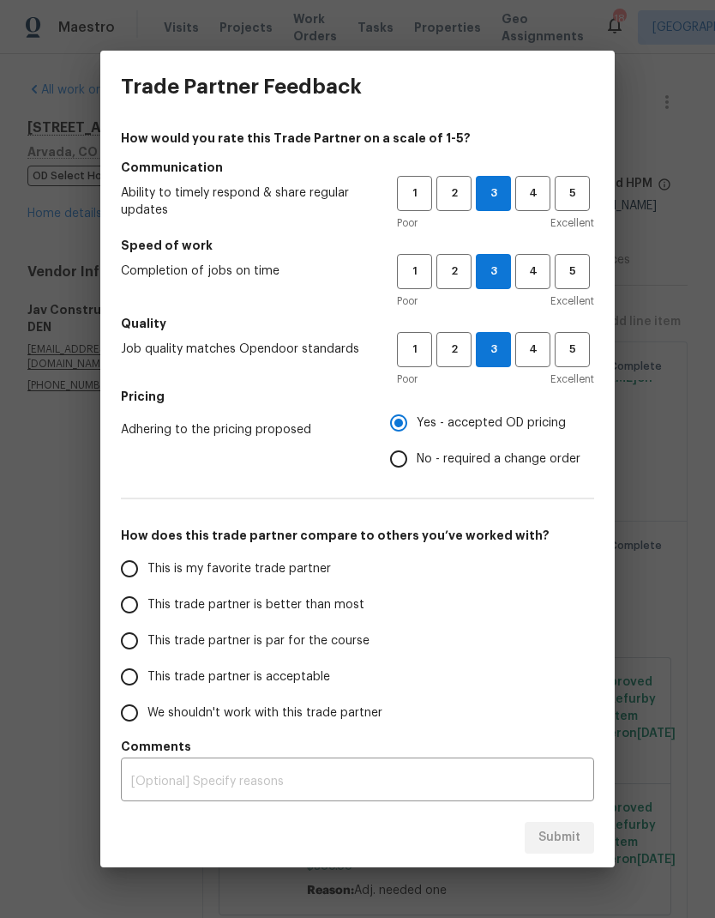
click at [139, 610] on input "This trade partner is better than most" at bounding box center [129, 605] width 36 height 36
click at [565, 832] on span "Submit" at bounding box center [560, 837] width 42 height 21
radio input "true"
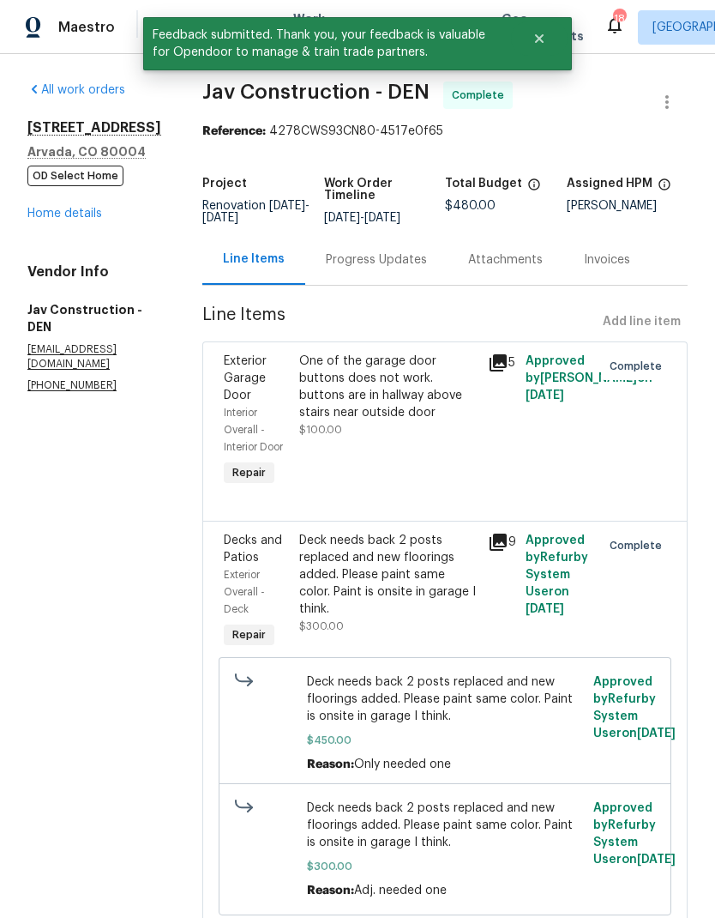
click at [71, 214] on link "Home details" at bounding box center [64, 214] width 75 height 12
